Goal: Information Seeking & Learning: Check status

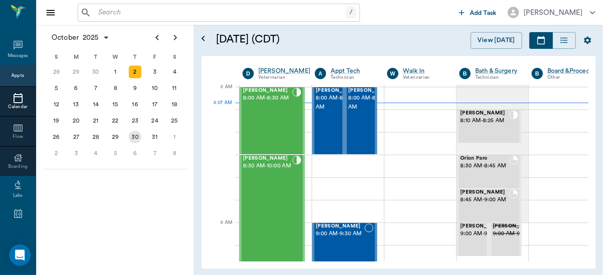
scroll to position [1, 0]
click at [257, 106] on div "[PERSON_NAME] 8:00 AM - 8:30 AM" at bounding box center [267, 121] width 49 height 66
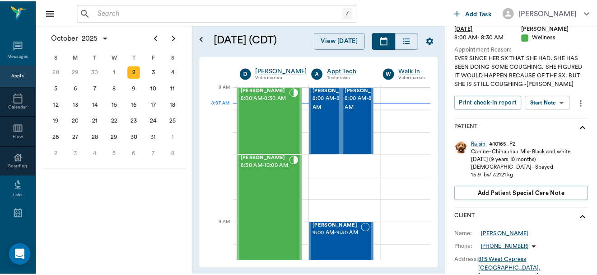
scroll to position [151, 0]
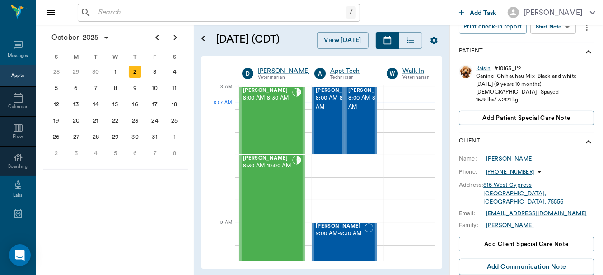
click at [481, 68] on div "Raisin" at bounding box center [483, 69] width 14 height 8
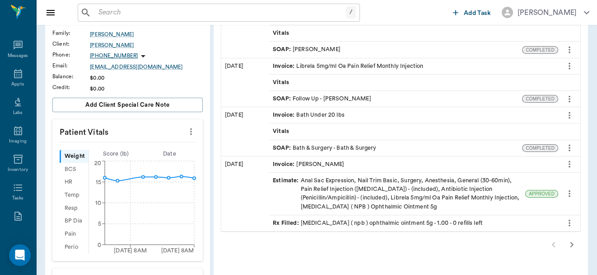
scroll to position [174, 0]
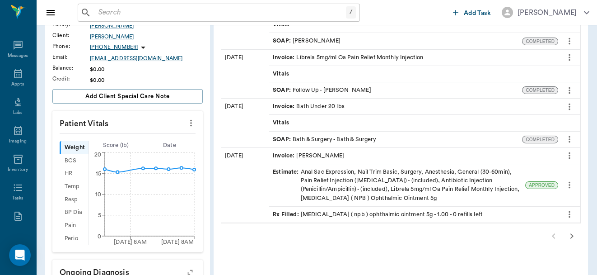
click at [571, 233] on icon "button" at bounding box center [571, 235] width 3 height 5
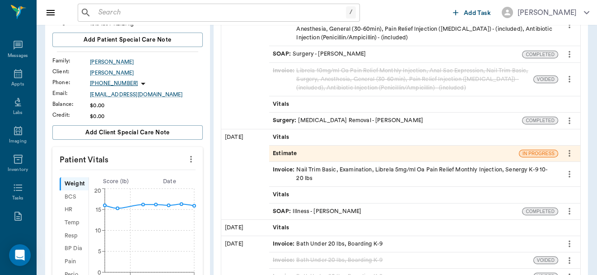
scroll to position [73, 0]
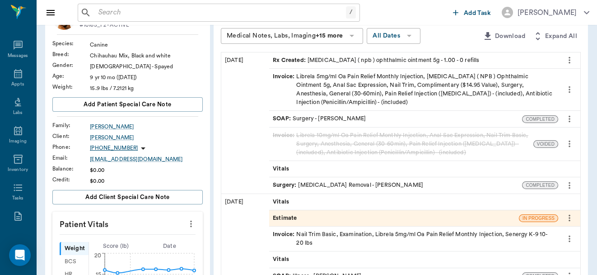
click at [386, 181] on div "Surgery : [MEDICAL_DATA] Removal - [PERSON_NAME]" at bounding box center [348, 185] width 150 height 9
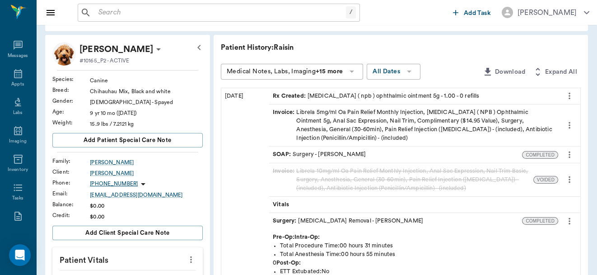
scroll to position [65, 0]
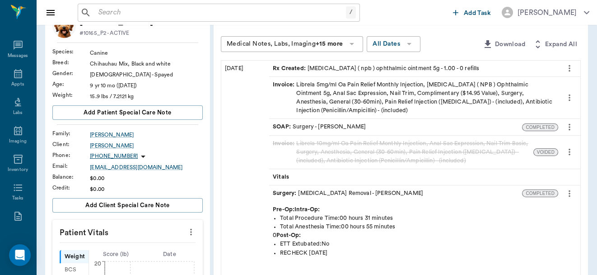
click at [431, 85] on div "Invoice : Librela 5mg/ml Oa Pain Relief Monthly Injection, [MEDICAL_DATA] ( NPB…" at bounding box center [414, 97] width 282 height 35
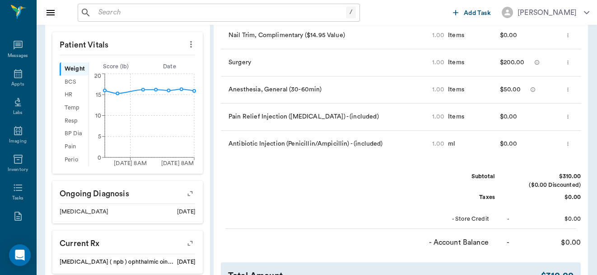
scroll to position [245, 0]
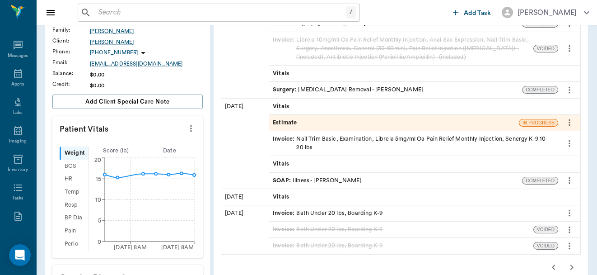
scroll to position [168, 0]
click at [355, 179] on div "SOAP : Illness - [PERSON_NAME]" at bounding box center [317, 181] width 89 height 9
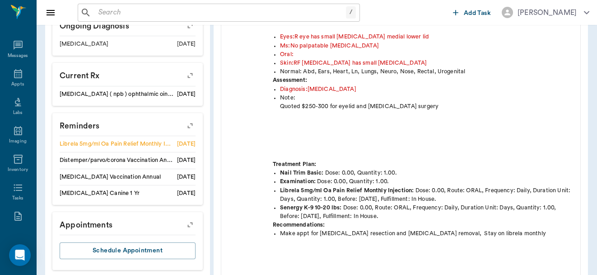
scroll to position [454, 0]
